Goal: Obtain resource: Download file/media

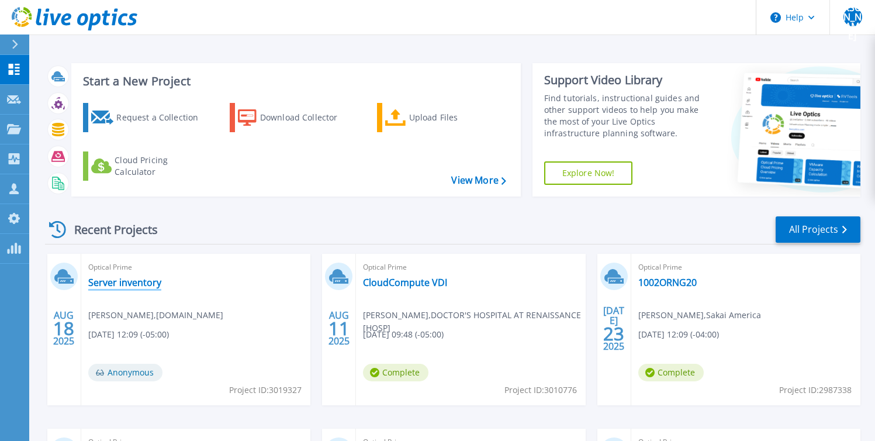
click at [133, 283] on link "Server inventory" at bounding box center [124, 282] width 73 height 12
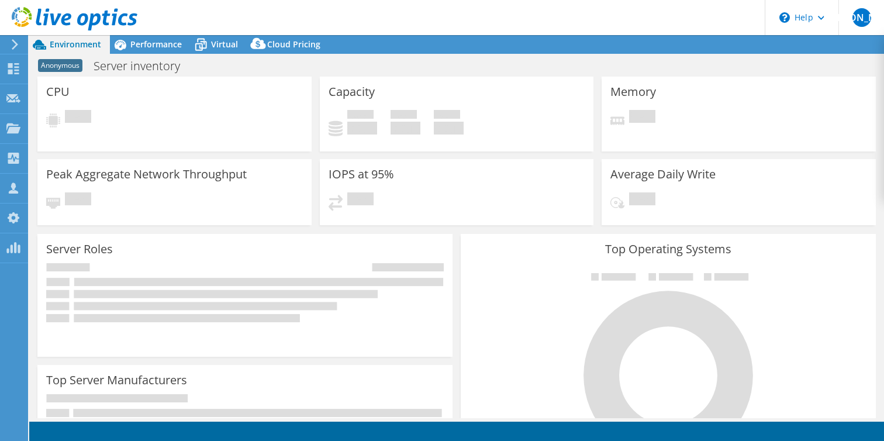
select select "USD"
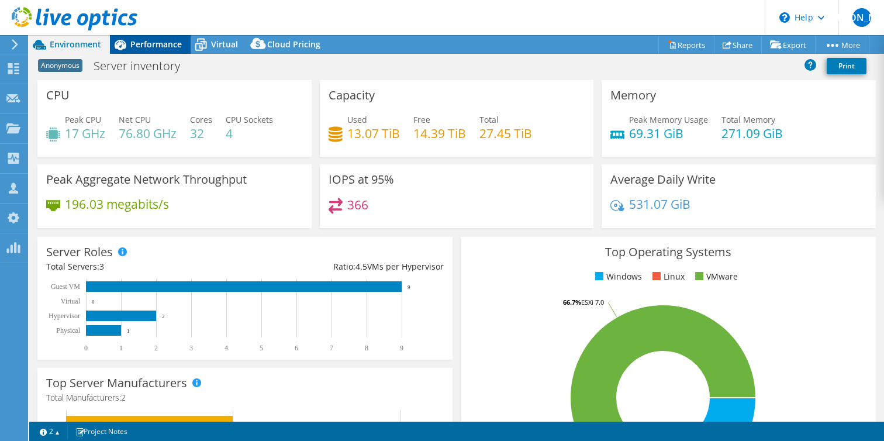
click at [169, 44] on span "Performance" at bounding box center [155, 44] width 51 height 11
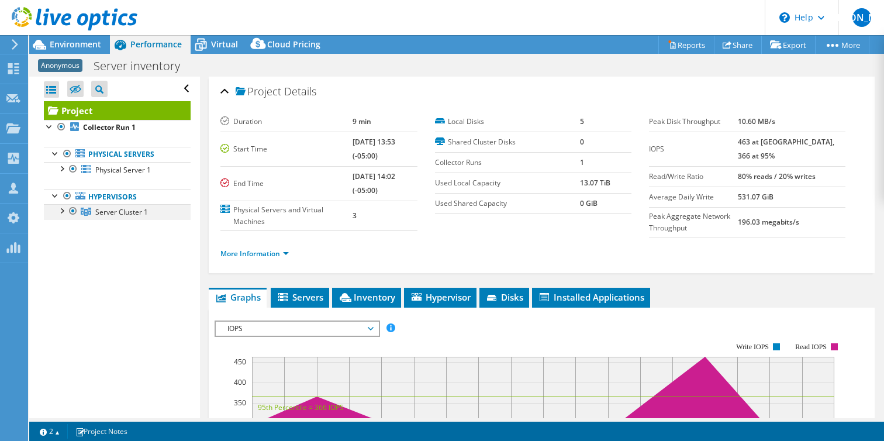
click at [67, 212] on div at bounding box center [62, 210] width 12 height 12
click at [61, 168] on div at bounding box center [62, 168] width 12 height 12
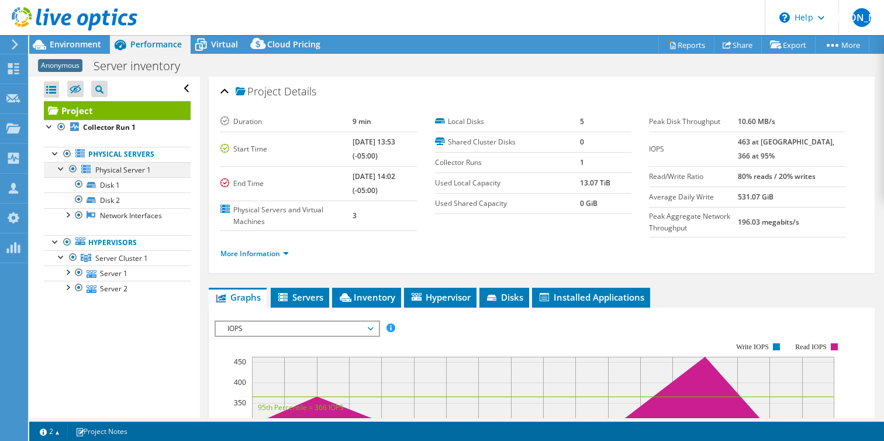
click at [61, 168] on div at bounding box center [62, 168] width 12 height 12
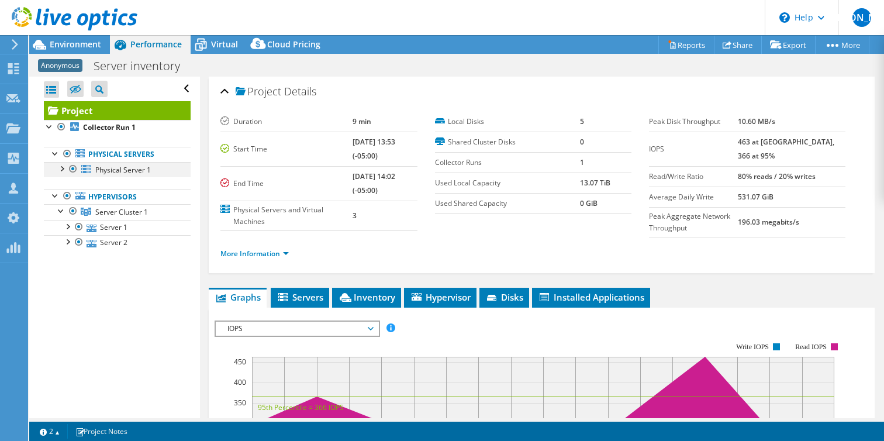
click at [74, 168] on div at bounding box center [73, 169] width 12 height 14
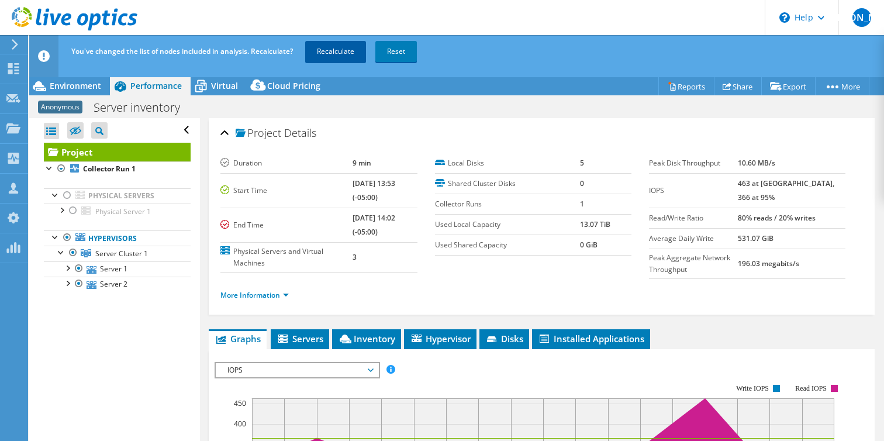
click at [328, 51] on link "Recalculate" at bounding box center [335, 51] width 61 height 21
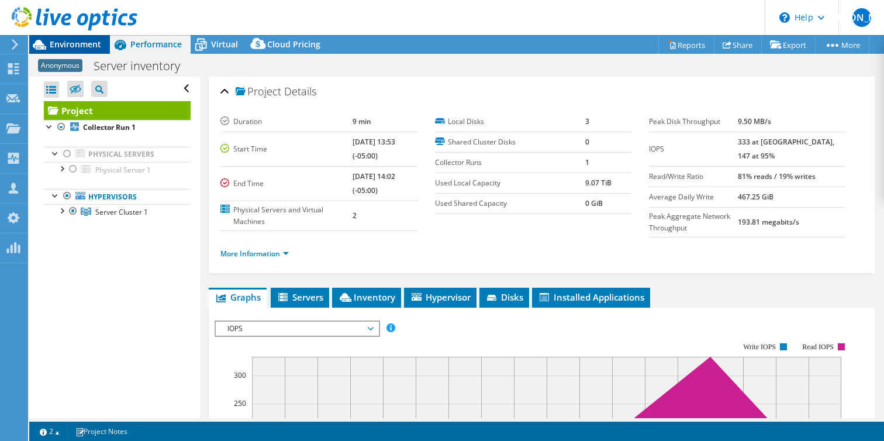
click at [84, 44] on span "Environment" at bounding box center [75, 44] width 51 height 11
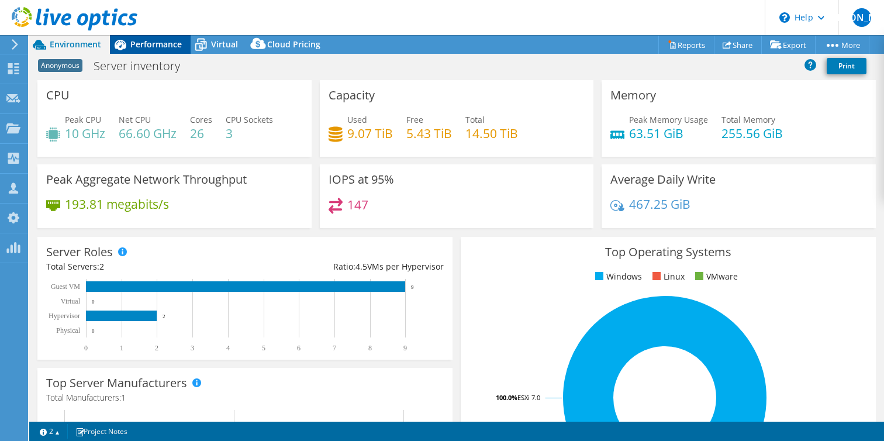
click at [159, 42] on span "Performance" at bounding box center [155, 44] width 51 height 11
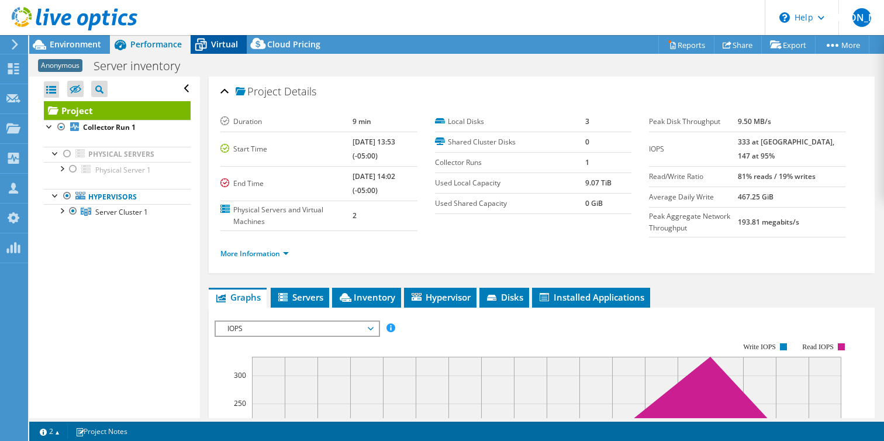
click at [230, 41] on span "Virtual" at bounding box center [224, 44] width 27 height 11
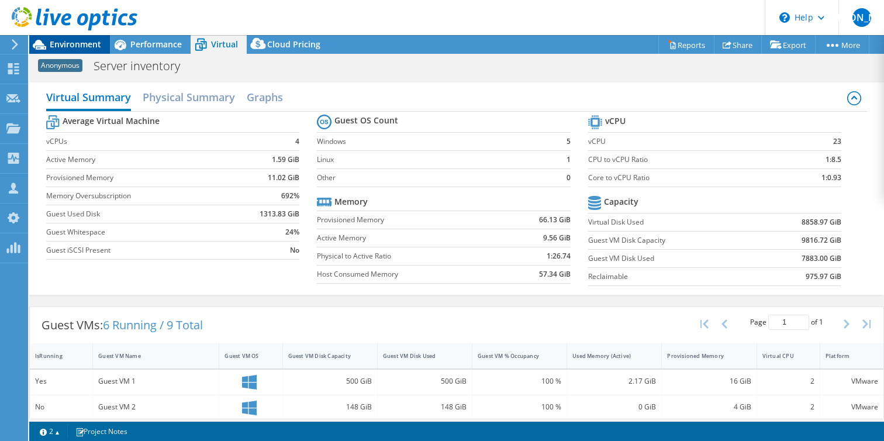
click at [89, 47] on span "Environment" at bounding box center [75, 44] width 51 height 11
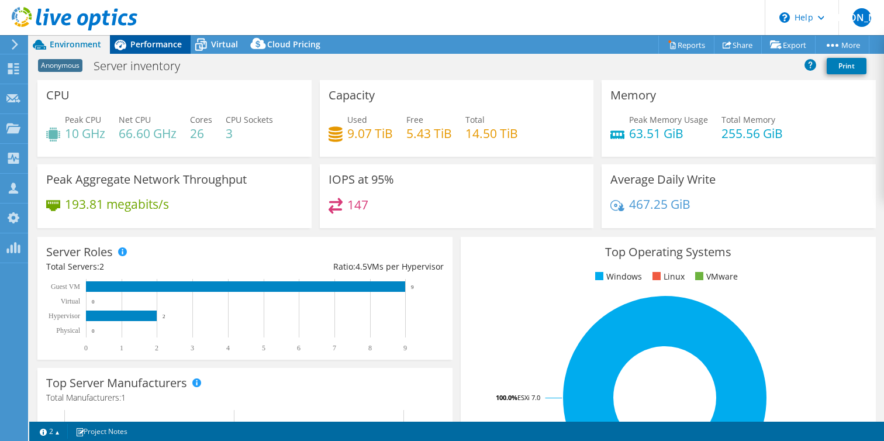
click at [137, 41] on span "Performance" at bounding box center [155, 44] width 51 height 11
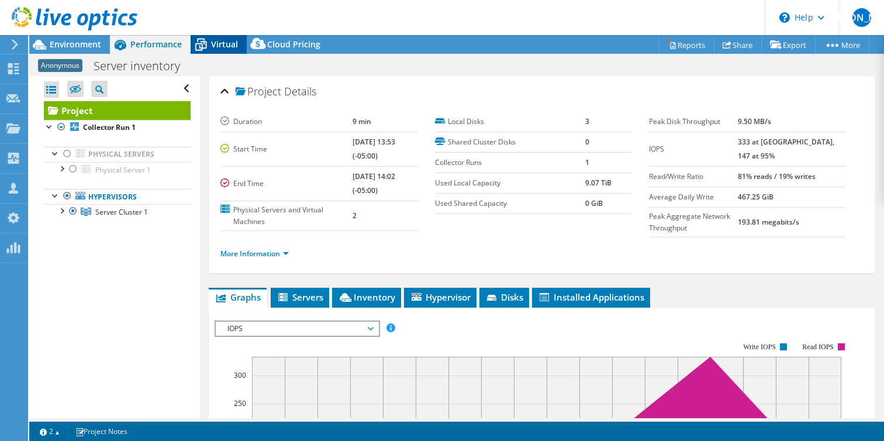
click at [229, 46] on span "Virtual" at bounding box center [224, 44] width 27 height 11
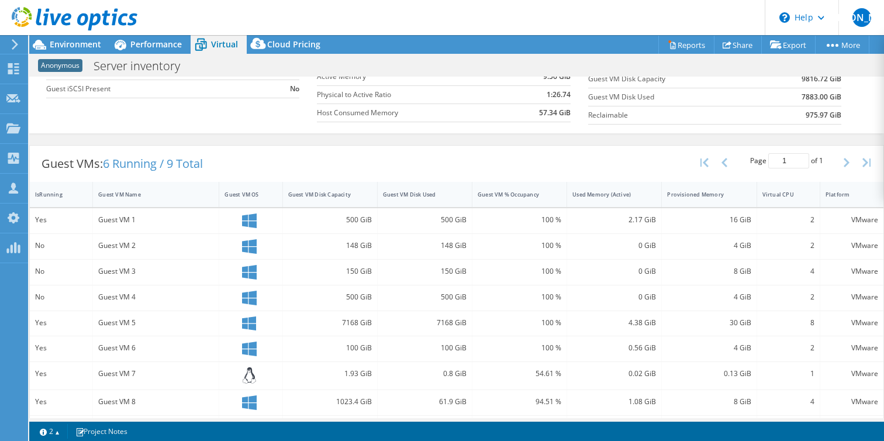
scroll to position [190, 0]
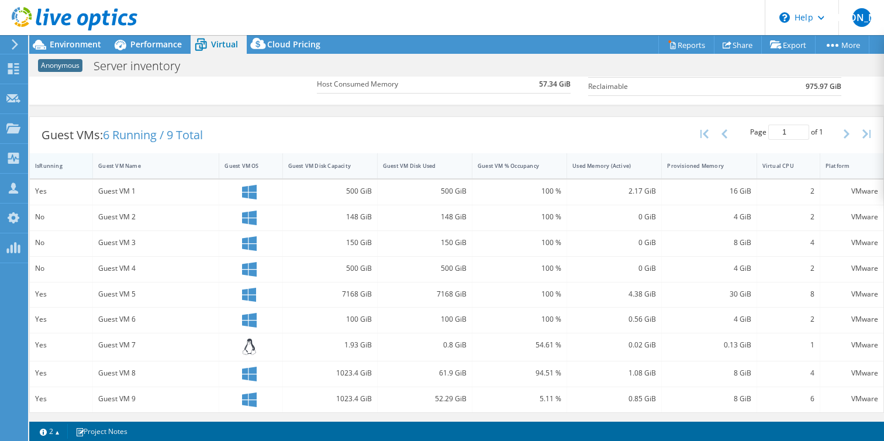
click at [52, 162] on div "IsRunning" at bounding box center [54, 166] width 38 height 8
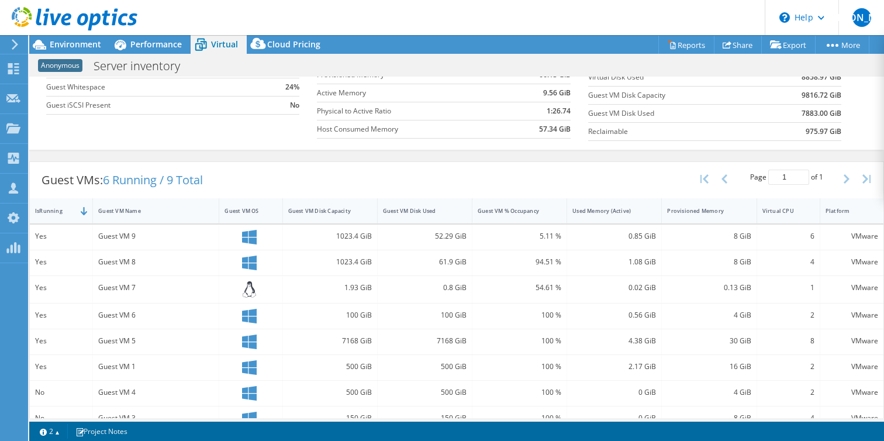
scroll to position [0, 0]
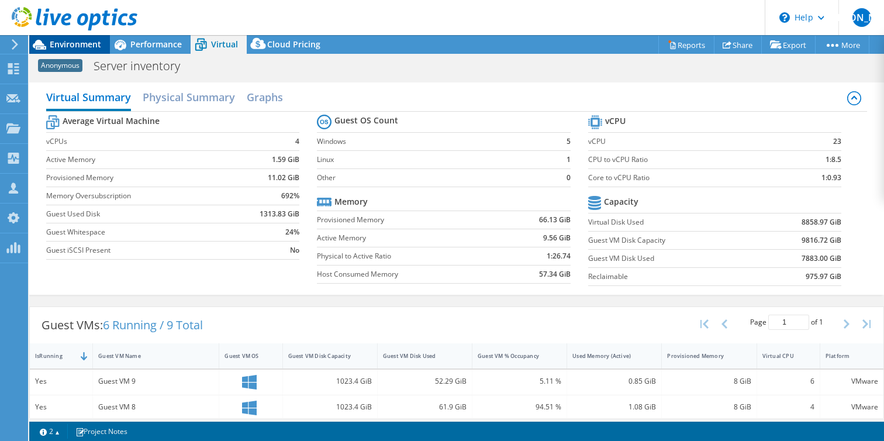
click at [69, 43] on span "Environment" at bounding box center [75, 44] width 51 height 11
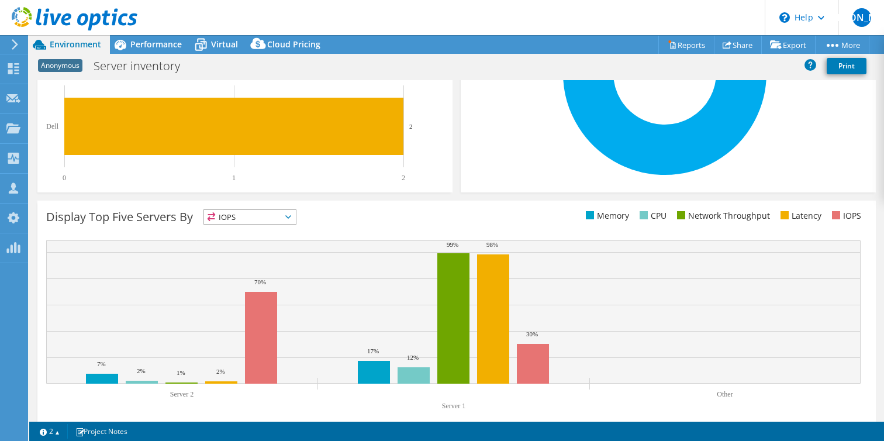
scroll to position [339, 0]
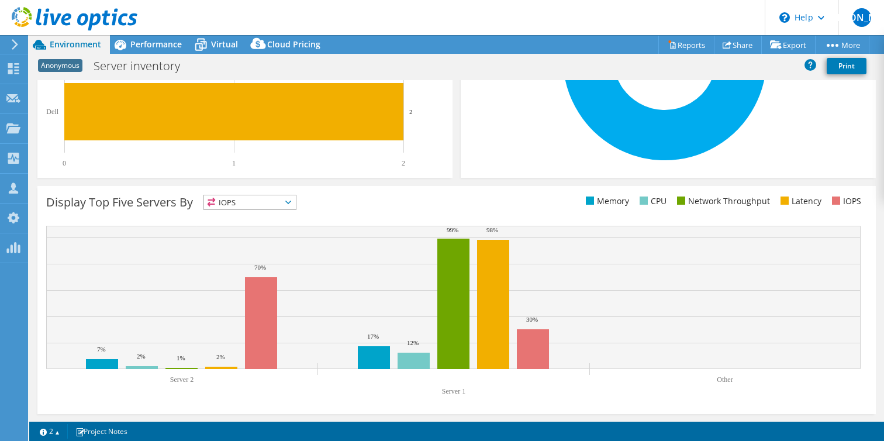
click at [266, 199] on span "IOPS" at bounding box center [250, 202] width 92 height 14
click at [349, 186] on div "Display Top Five Servers By IOPS IOPS" at bounding box center [456, 300] width 838 height 228
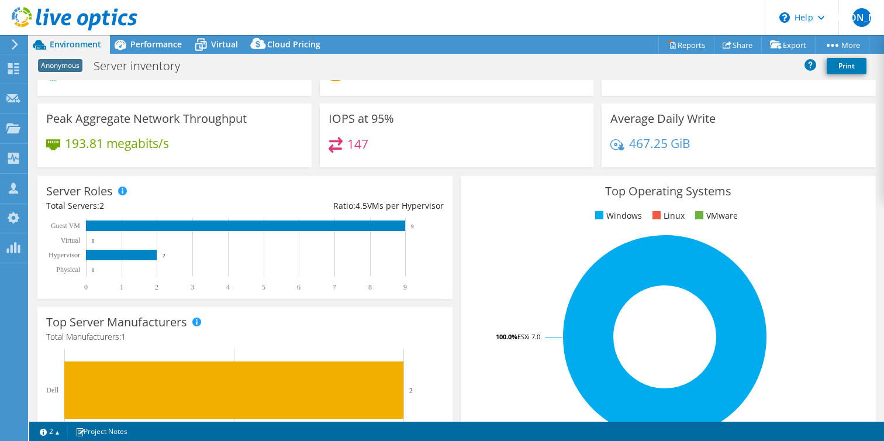
scroll to position [0, 0]
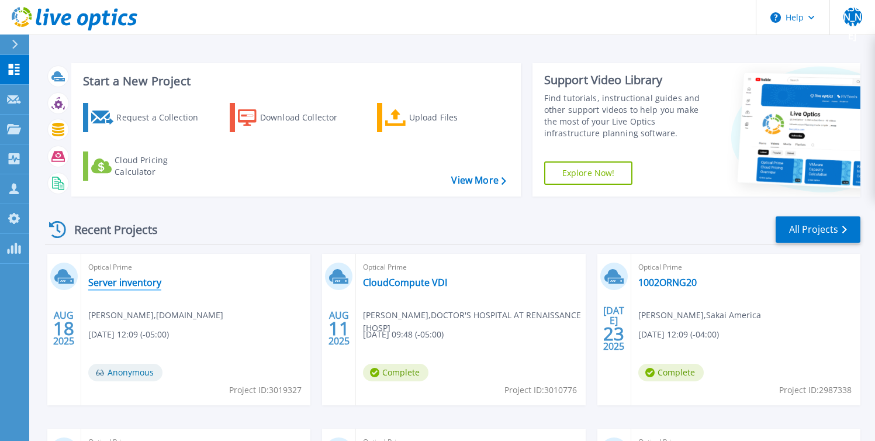
click at [132, 283] on link "Server inventory" at bounding box center [124, 282] width 73 height 12
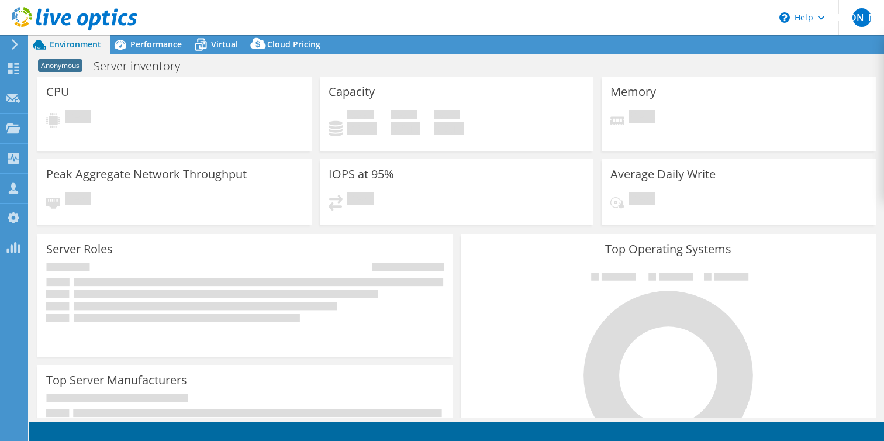
select select "USD"
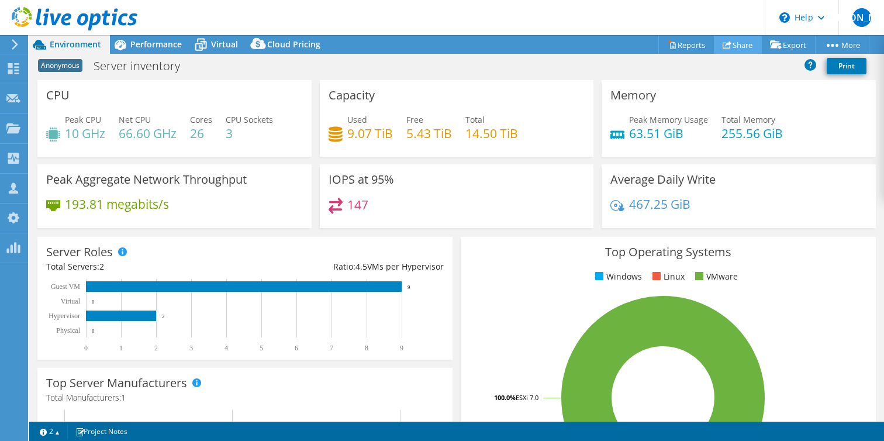
click at [736, 41] on link "Share" at bounding box center [737, 45] width 48 height 18
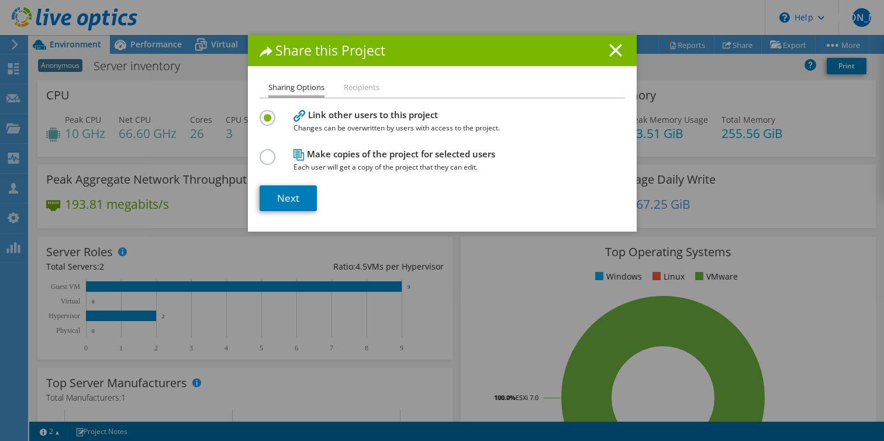
click at [609, 48] on line at bounding box center [615, 50] width 12 height 12
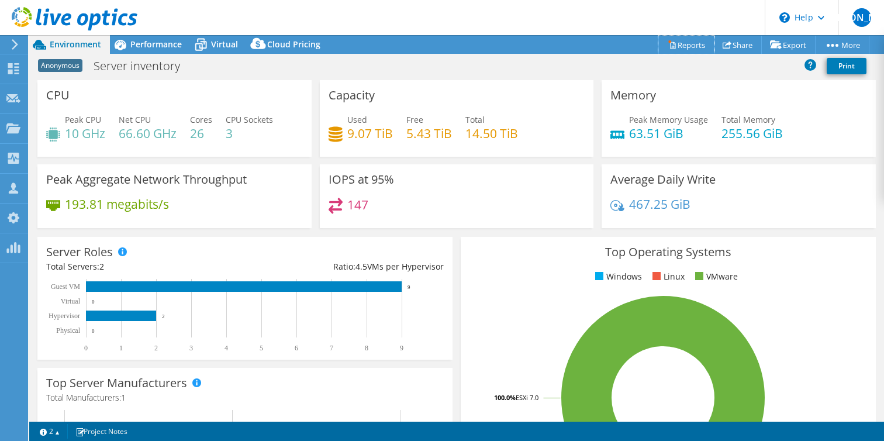
click at [677, 43] on link "Reports" at bounding box center [686, 45] width 56 height 18
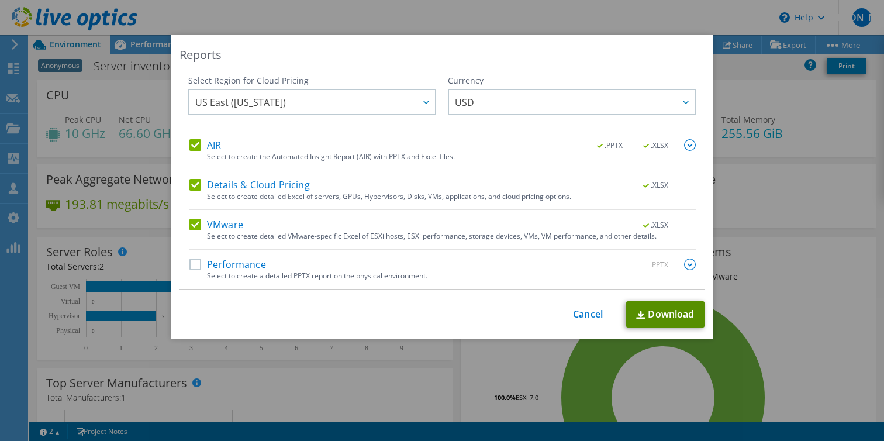
click at [633, 310] on link "Download" at bounding box center [665, 314] width 78 height 26
click at [470, 356] on div "Reports Select Region for Cloud Pricing Asia Pacific (Hong Kong) Asia Pacific (…" at bounding box center [442, 220] width 884 height 370
